Goal: Task Accomplishment & Management: Use online tool/utility

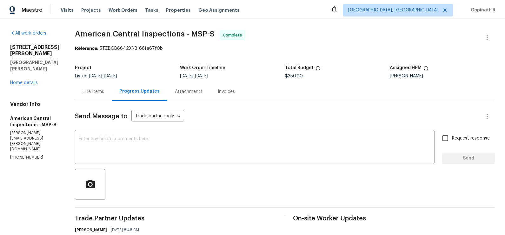
click at [104, 90] on div "Line Items" at bounding box center [94, 92] width 22 height 6
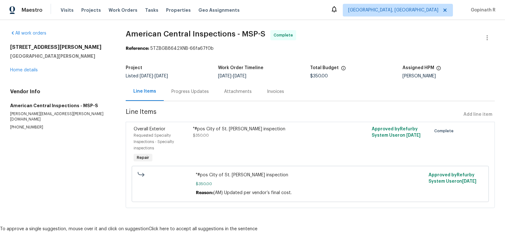
click at [177, 90] on div "Progress Updates" at bounding box center [189, 92] width 37 height 6
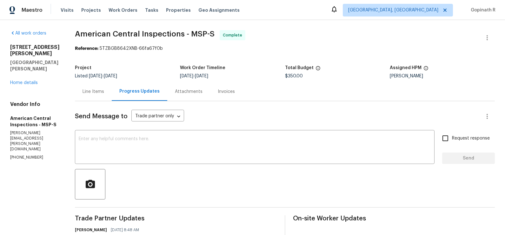
click at [112, 48] on div "Reference: 5TZBGB8642XNB-66fa67f0b" at bounding box center [285, 48] width 420 height 6
copy div "5TZBGB8642XNB"
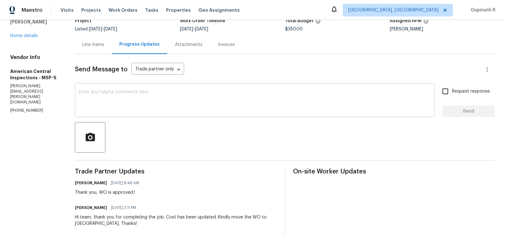
scroll to position [49, 0]
